Goal: Task Accomplishment & Management: Use online tool/utility

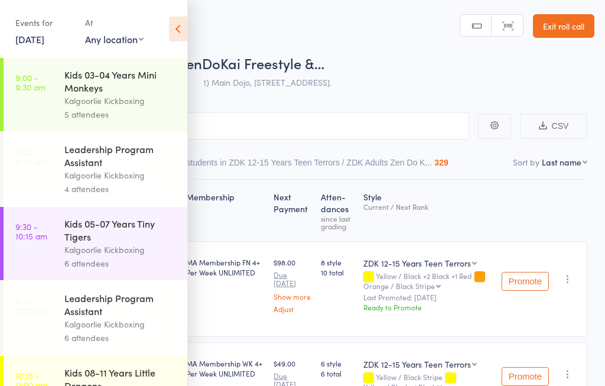
click at [181, 32] on icon at bounding box center [178, 29] width 18 height 25
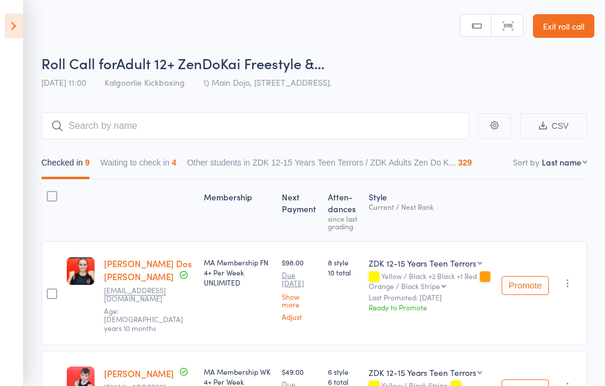
scroll to position [18, 0]
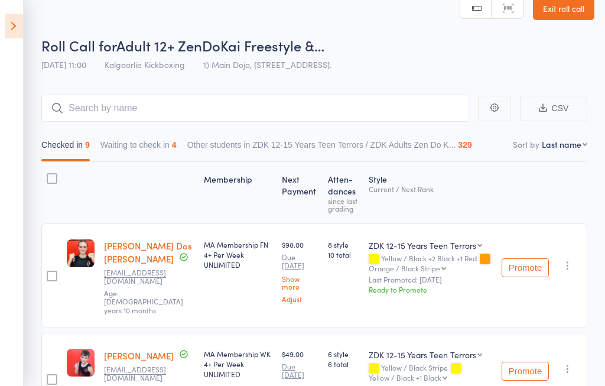
click at [16, 28] on icon at bounding box center [14, 26] width 18 height 25
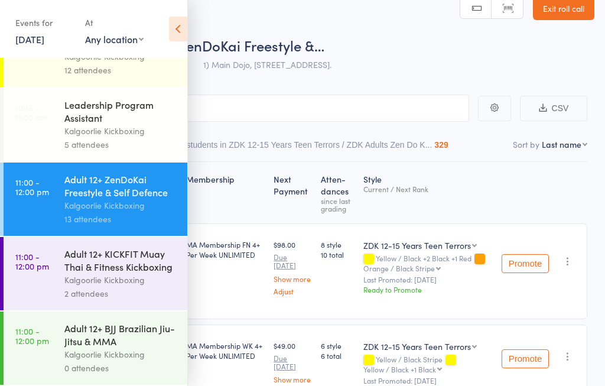
scroll to position [363, 0]
click at [177, 24] on icon at bounding box center [178, 29] width 18 height 25
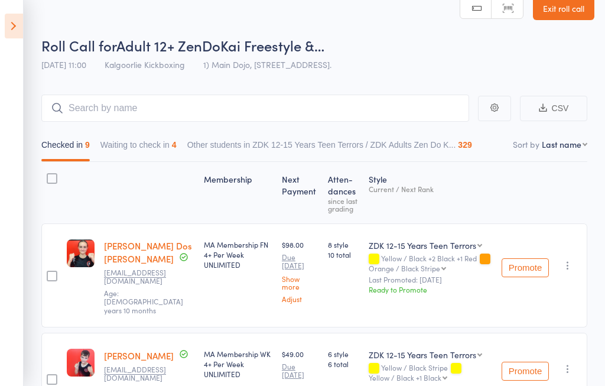
click at [5, 25] on icon at bounding box center [14, 26] width 18 height 25
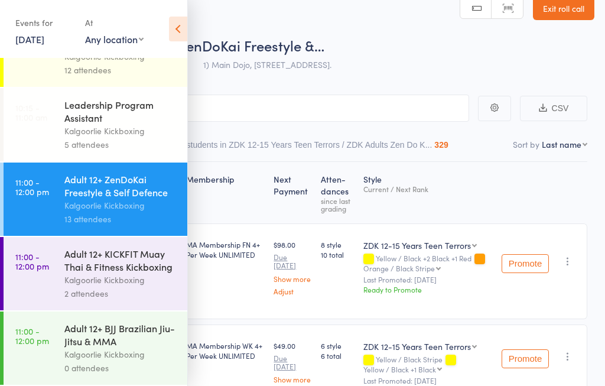
click at [177, 30] on icon at bounding box center [178, 29] width 18 height 25
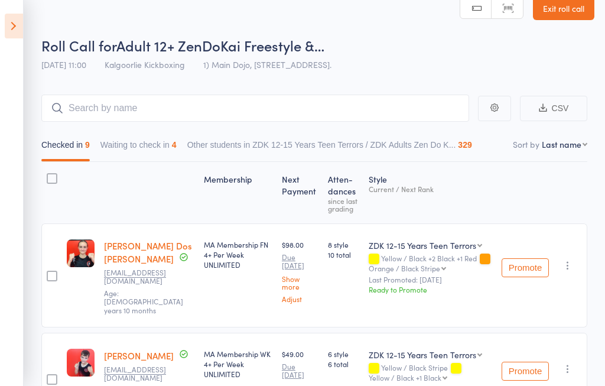
click at [13, 25] on icon at bounding box center [14, 26] width 18 height 25
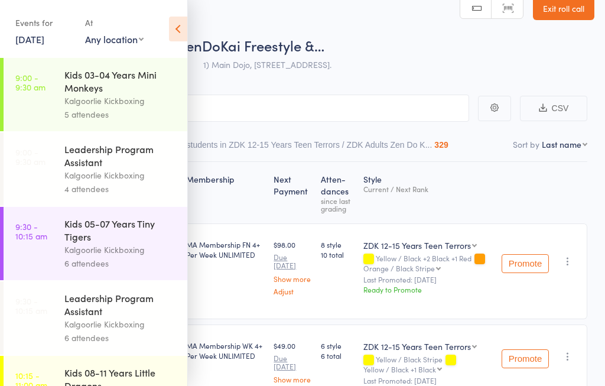
scroll to position [0, 0]
click at [81, 99] on div "Kalgoorlie Kickboxing" at bounding box center [120, 101] width 113 height 14
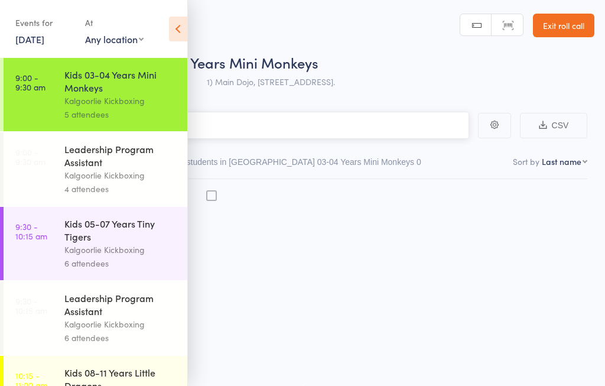
scroll to position [1, 0]
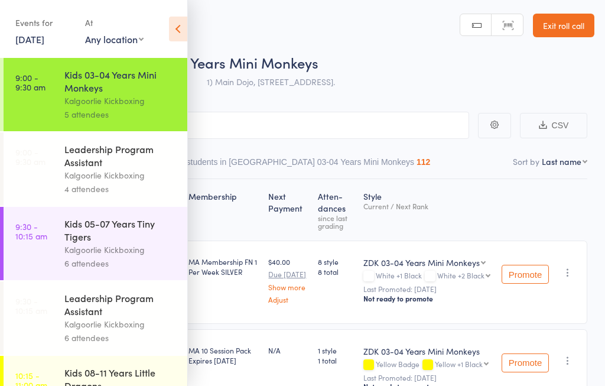
click at [180, 33] on icon at bounding box center [178, 29] width 18 height 25
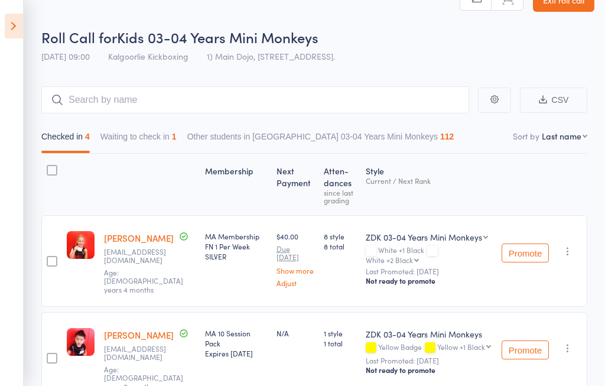
scroll to position [0, 0]
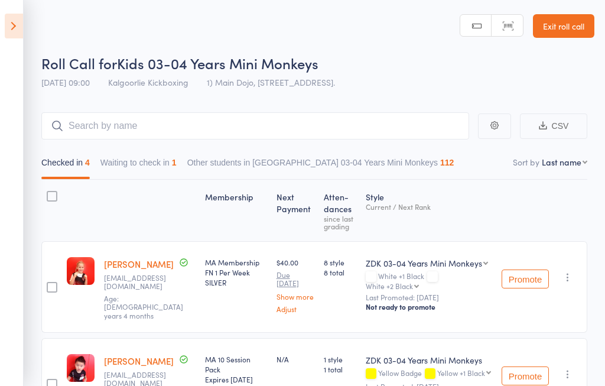
click at [12, 27] on icon at bounding box center [14, 26] width 18 height 25
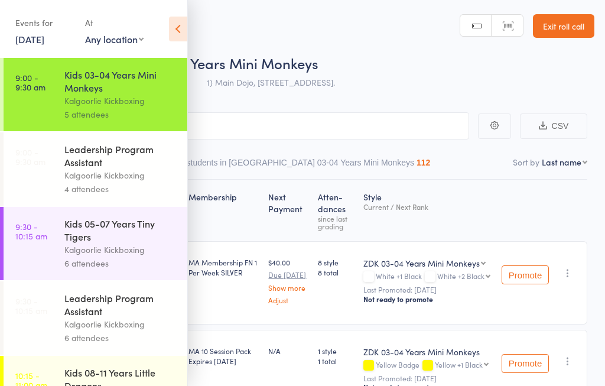
click at [30, 44] on link "[DATE]" at bounding box center [29, 38] width 29 height 13
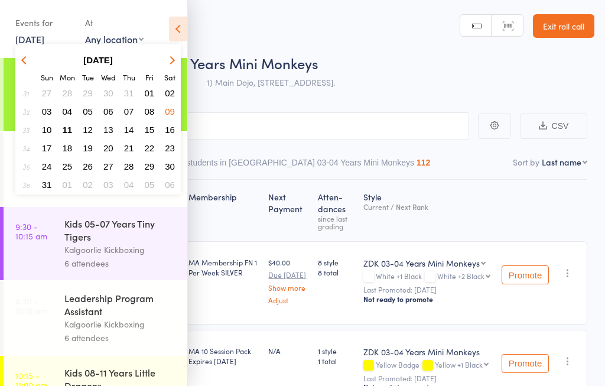
click at [64, 128] on span "11" at bounding box center [68, 130] width 10 height 10
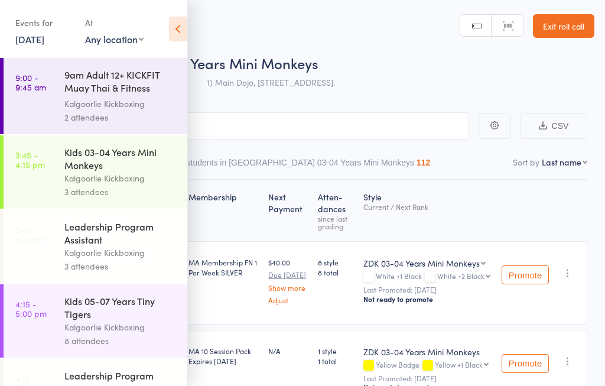
click at [66, 111] on div "2 attendees" at bounding box center [120, 117] width 113 height 14
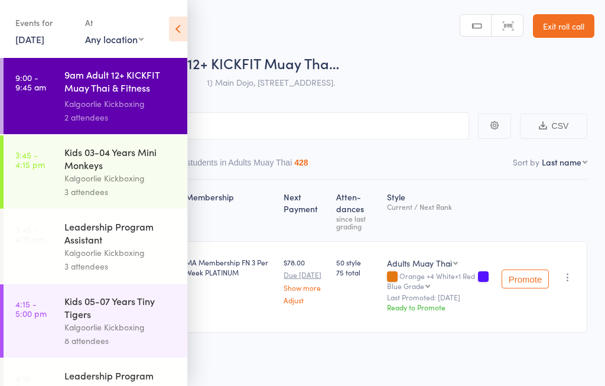
click at [187, 28] on icon at bounding box center [178, 29] width 18 height 25
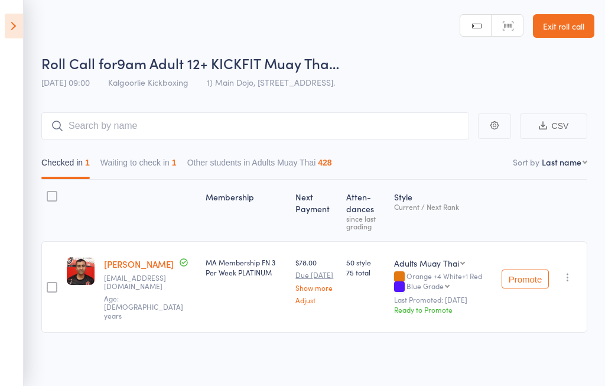
click at [14, 28] on icon at bounding box center [14, 26] width 18 height 25
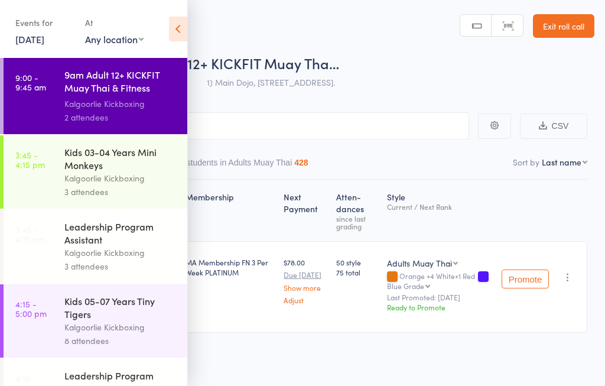
click at [58, 187] on link "3:45 - 4:15 pm Kids 03-04 Years Mini Monkeys Kalgoorlie Kickboxing 3 attendees" at bounding box center [96, 171] width 184 height 73
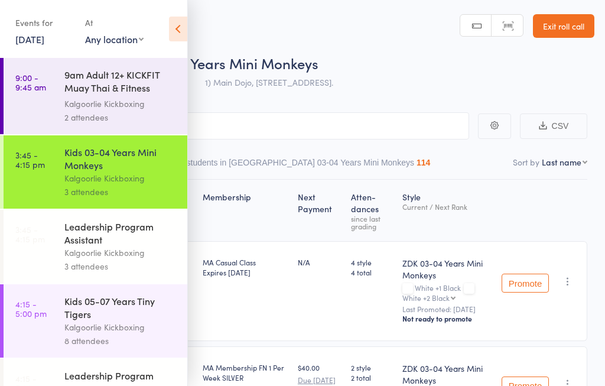
click at [177, 25] on icon at bounding box center [178, 29] width 18 height 25
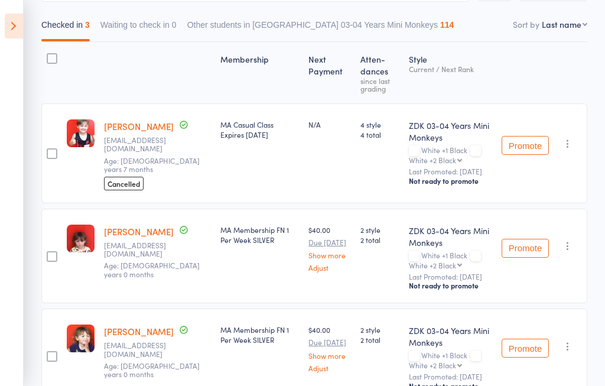
scroll to position [161, 0]
